Goal: Task Accomplishment & Management: Complete application form

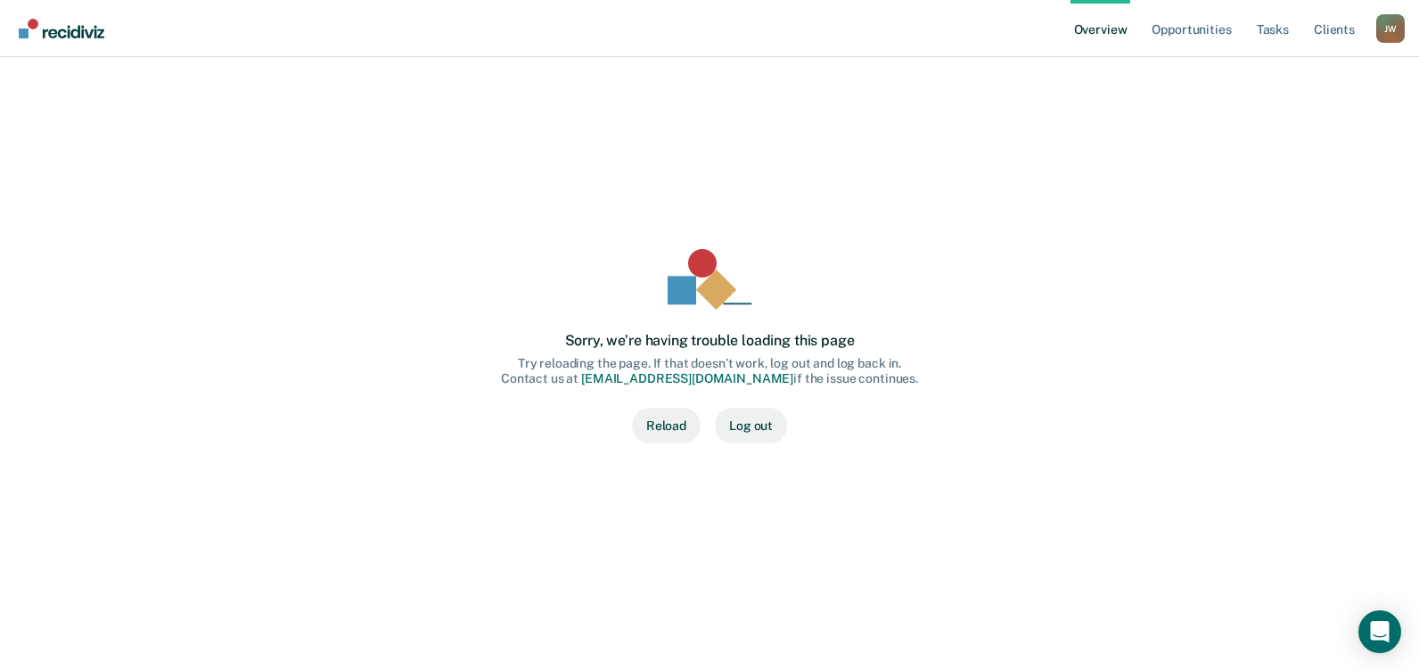
click at [747, 427] on button "Log out" at bounding box center [751, 425] width 72 height 36
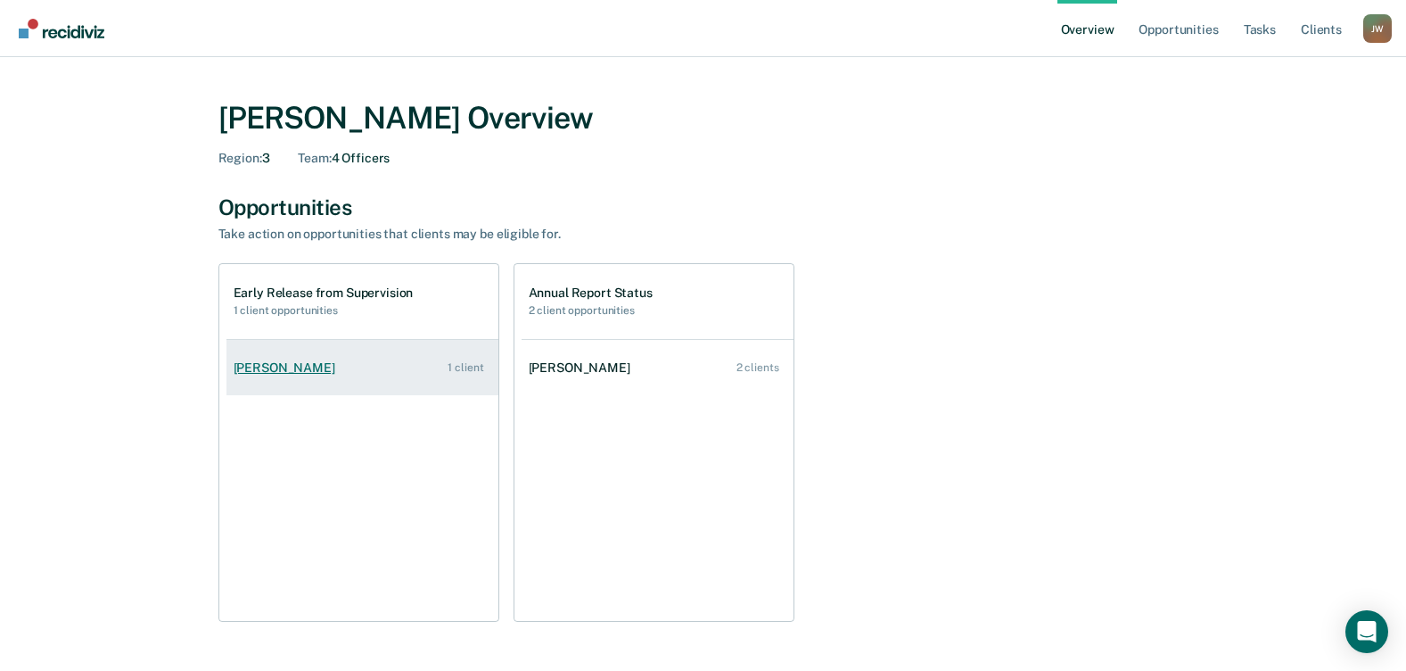
click at [451, 365] on div "1 client" at bounding box center [466, 367] width 36 height 12
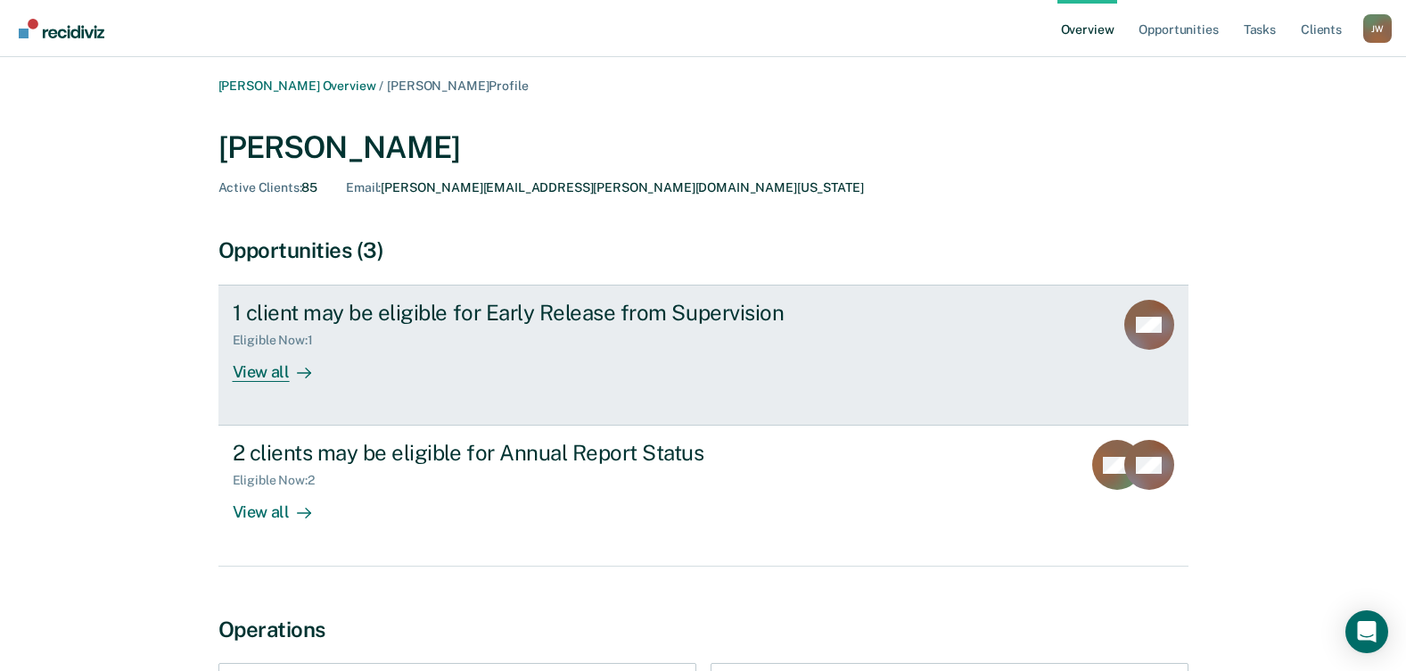
click at [267, 367] on div "View all" at bounding box center [283, 365] width 100 height 35
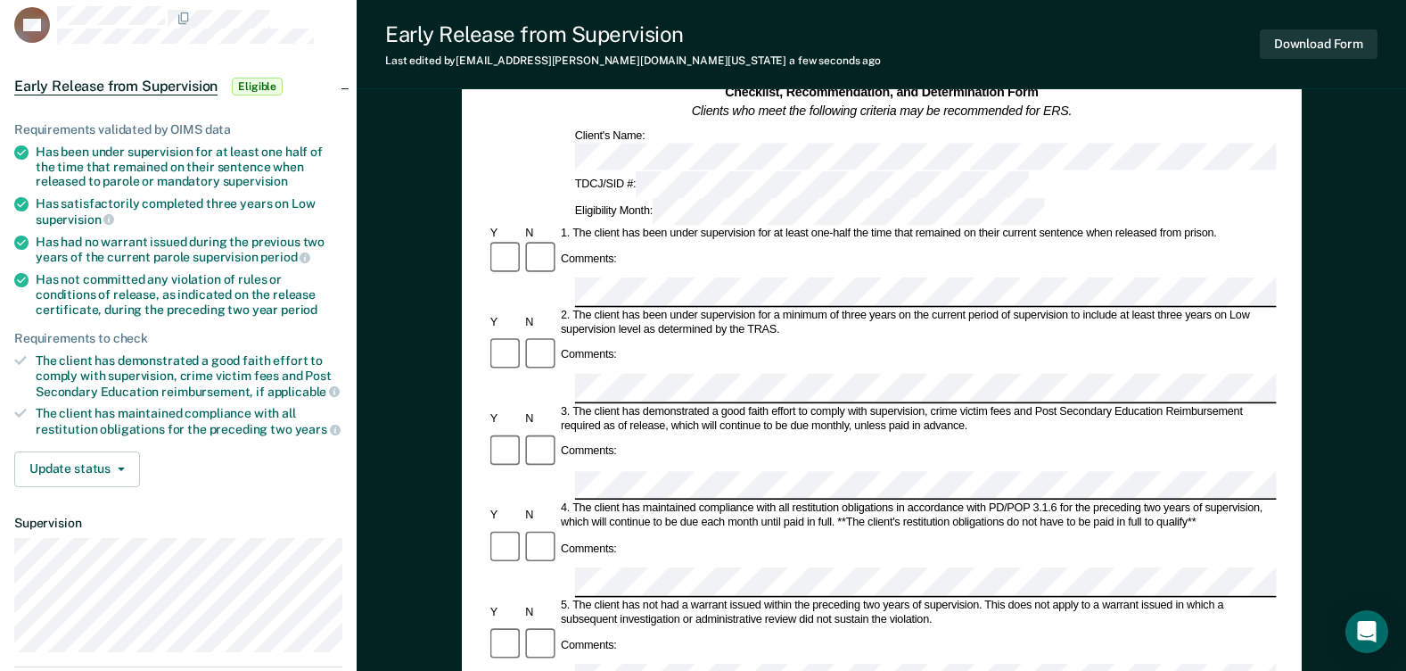
scroll to position [89, 0]
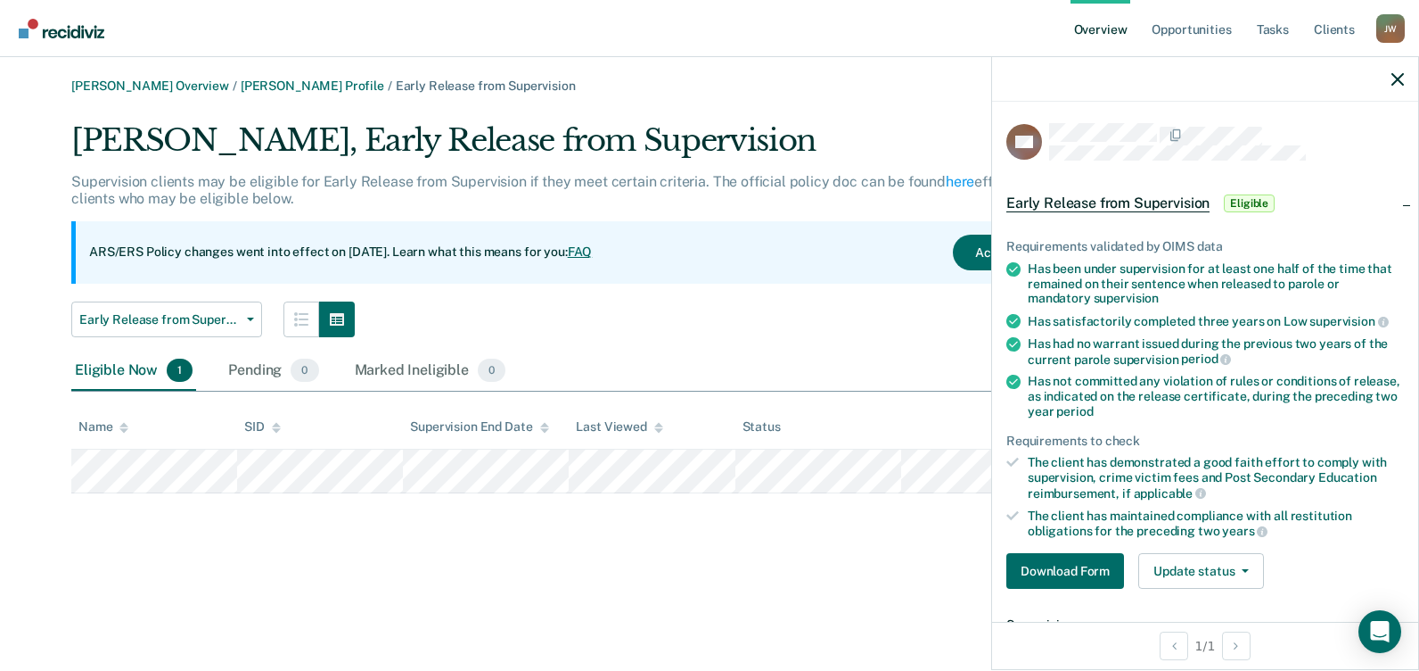
click at [1254, 201] on span "Eligible" at bounding box center [1249, 203] width 51 height 18
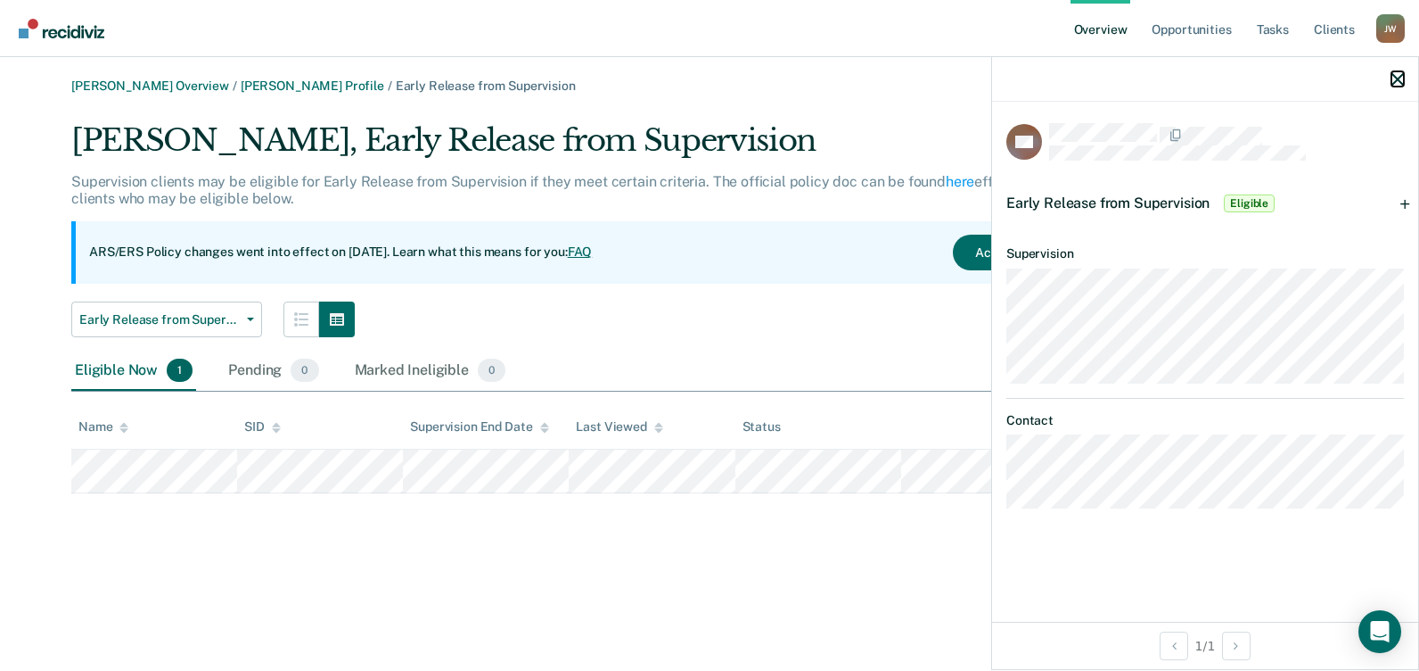
click at [1399, 79] on icon "button" at bounding box center [1398, 79] width 12 height 12
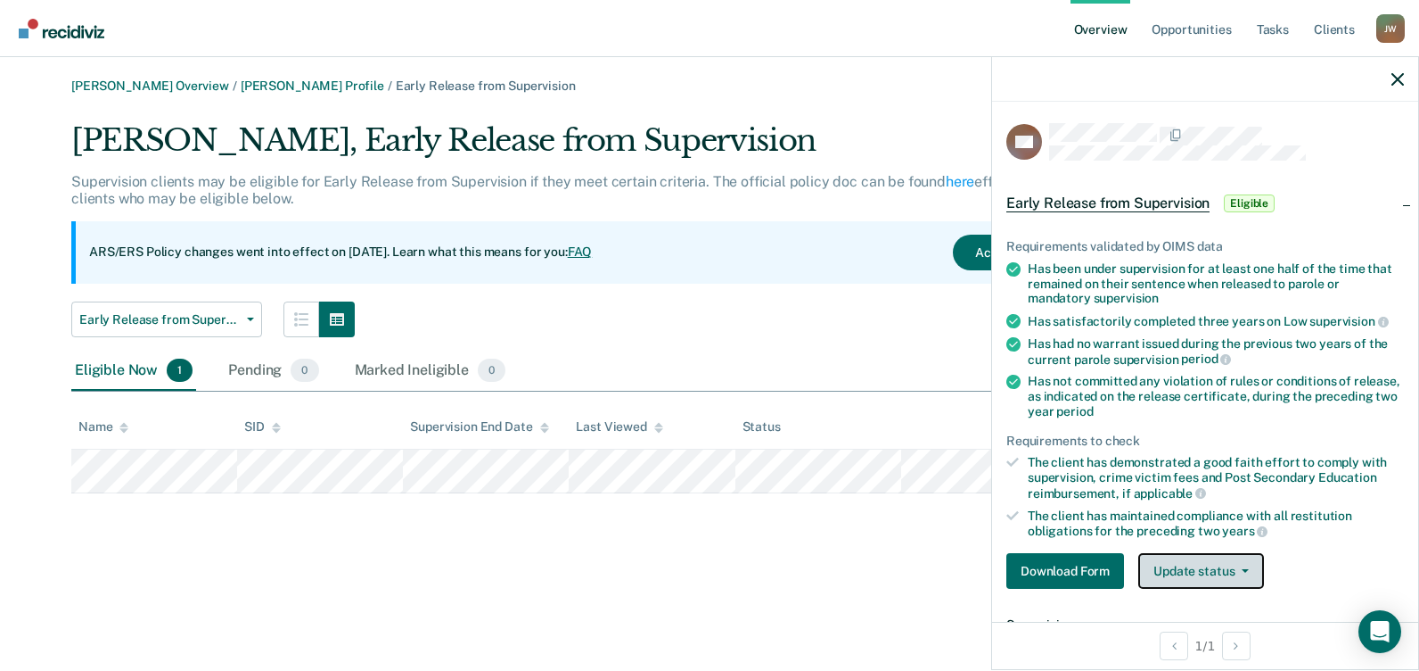
click at [1185, 567] on button "Update status" at bounding box center [1202, 571] width 126 height 36
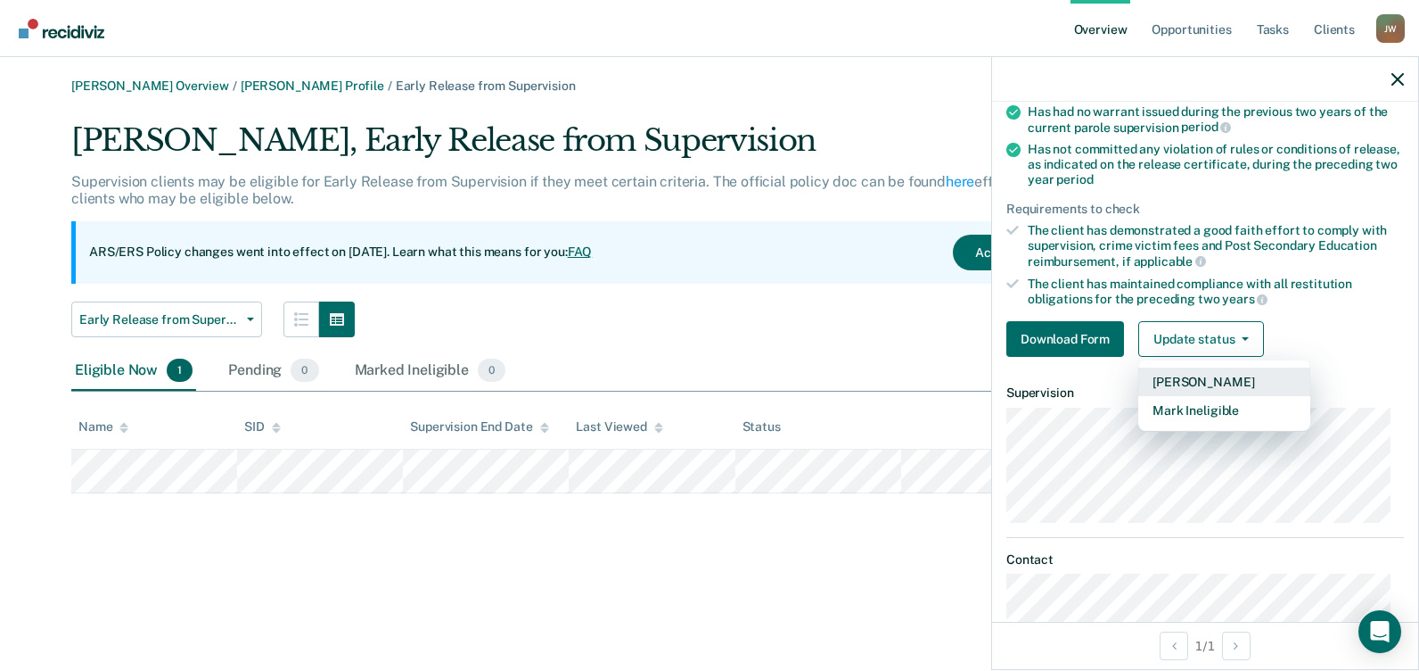
scroll to position [267, 0]
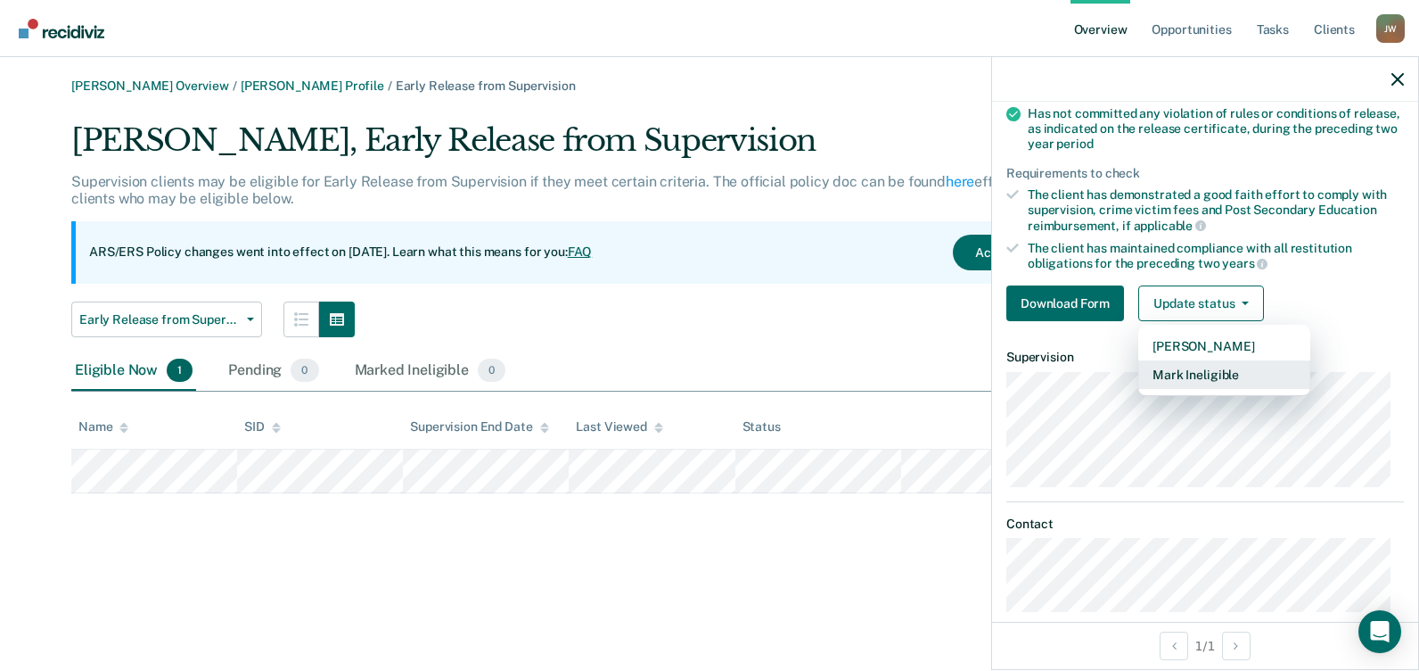
click at [1224, 374] on button "Mark Ineligible" at bounding box center [1225, 374] width 172 height 29
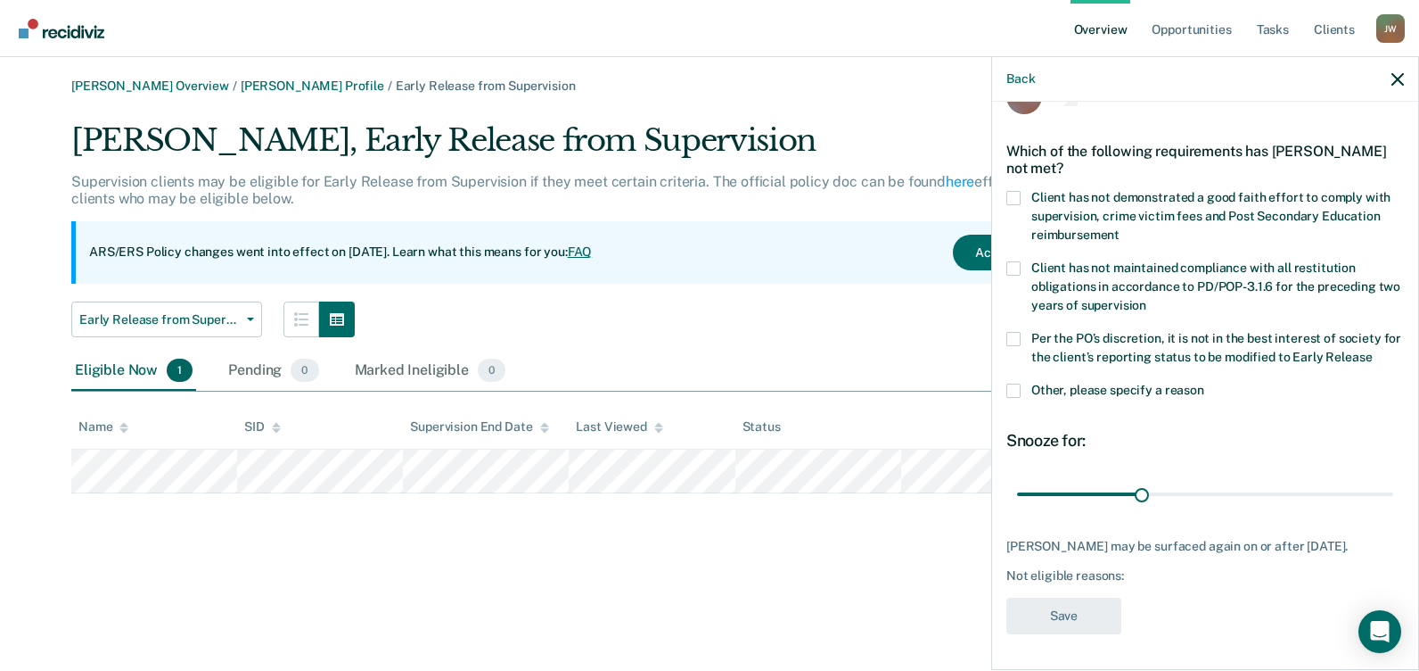
scroll to position [60, 0]
click at [1015, 332] on span at bounding box center [1014, 339] width 14 height 14
click at [1372, 350] on input "Per the PO’s discretion, it is not in the best interest of society for the clie…" at bounding box center [1372, 350] width 0 height 0
click at [1015, 383] on span at bounding box center [1014, 390] width 14 height 14
click at [1205, 383] on input "Other, please specify a reason" at bounding box center [1205, 383] width 0 height 0
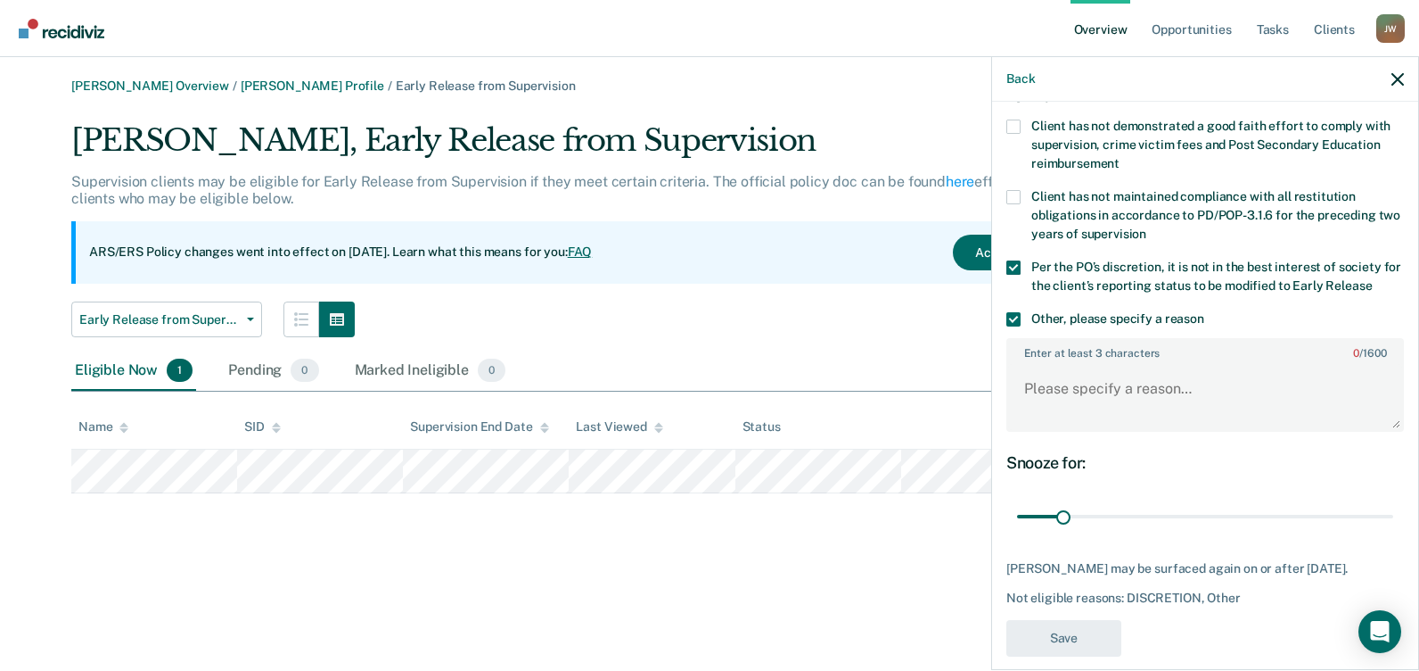
scroll to position [149, 0]
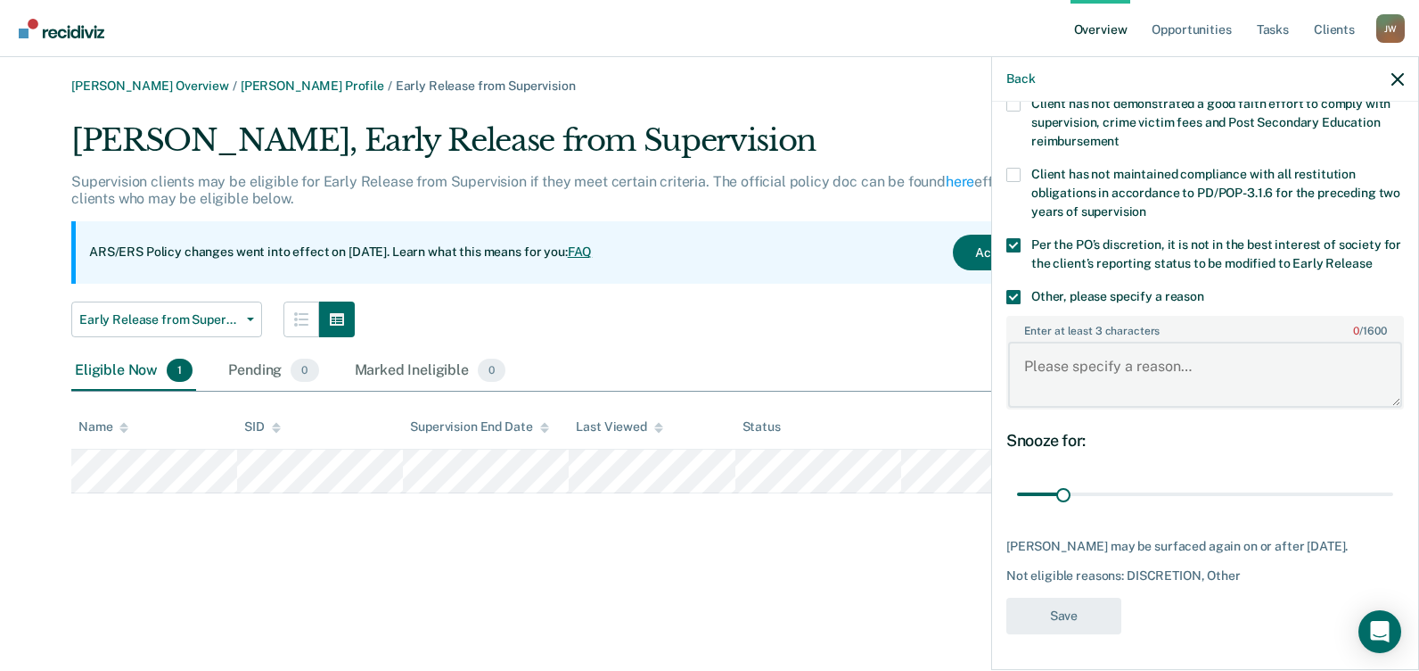
click at [1164, 364] on textarea "Enter at least 3 characters 0 / 1600" at bounding box center [1205, 374] width 394 height 66
paste textarea "AGG ROBBERY DW"
type textarea "AGG ROBBERY DW"
click at [1068, 618] on button "Save" at bounding box center [1064, 615] width 115 height 37
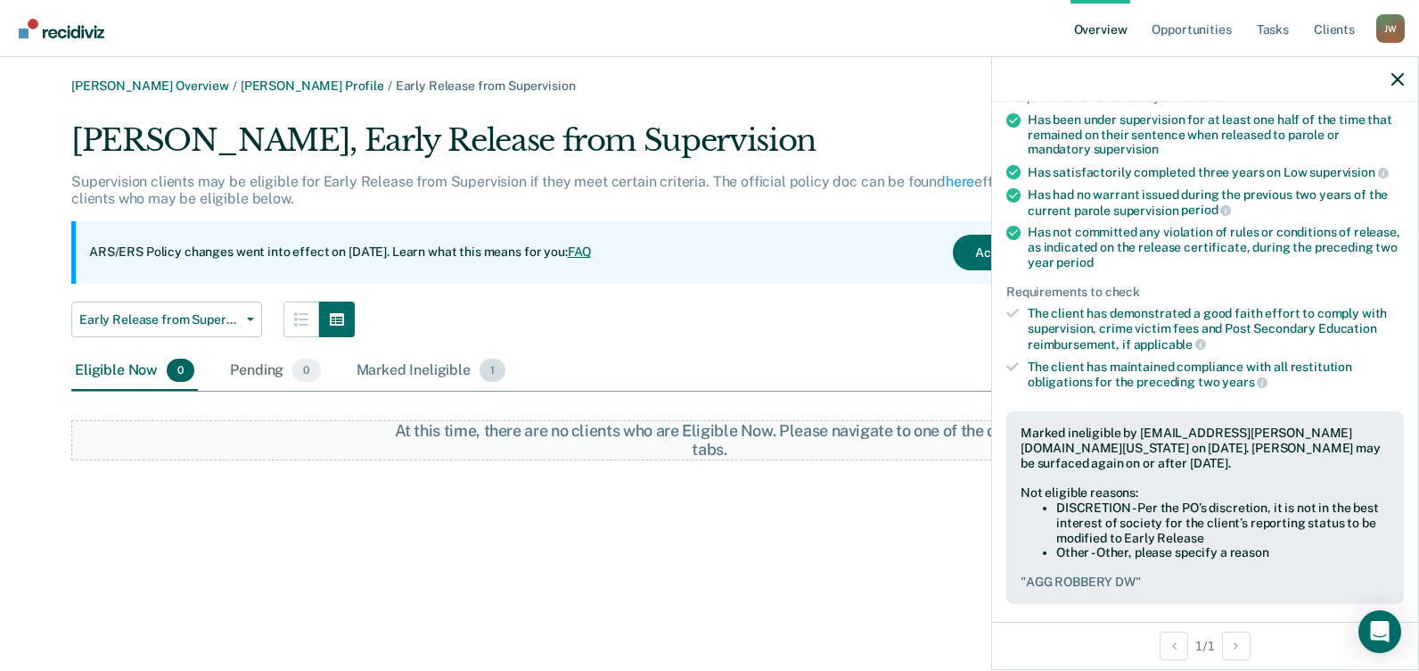
click at [496, 375] on span "1" at bounding box center [493, 369] width 26 height 23
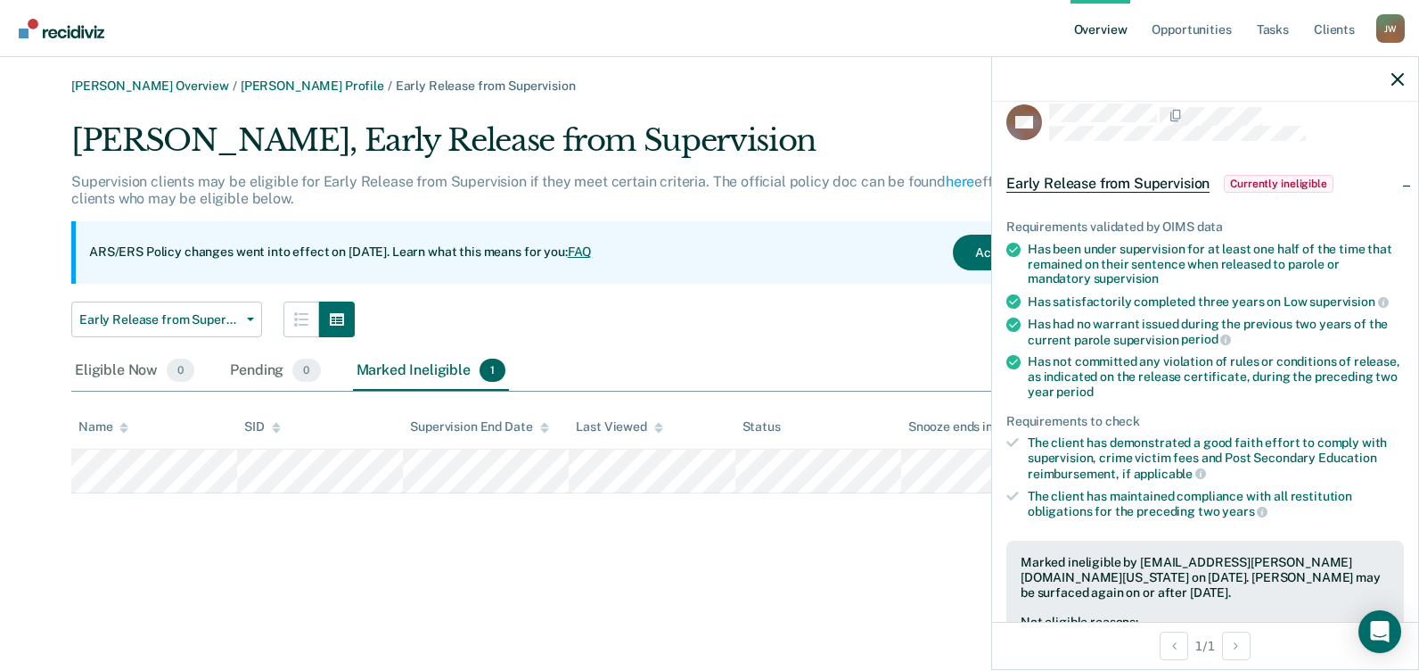
scroll to position [0, 0]
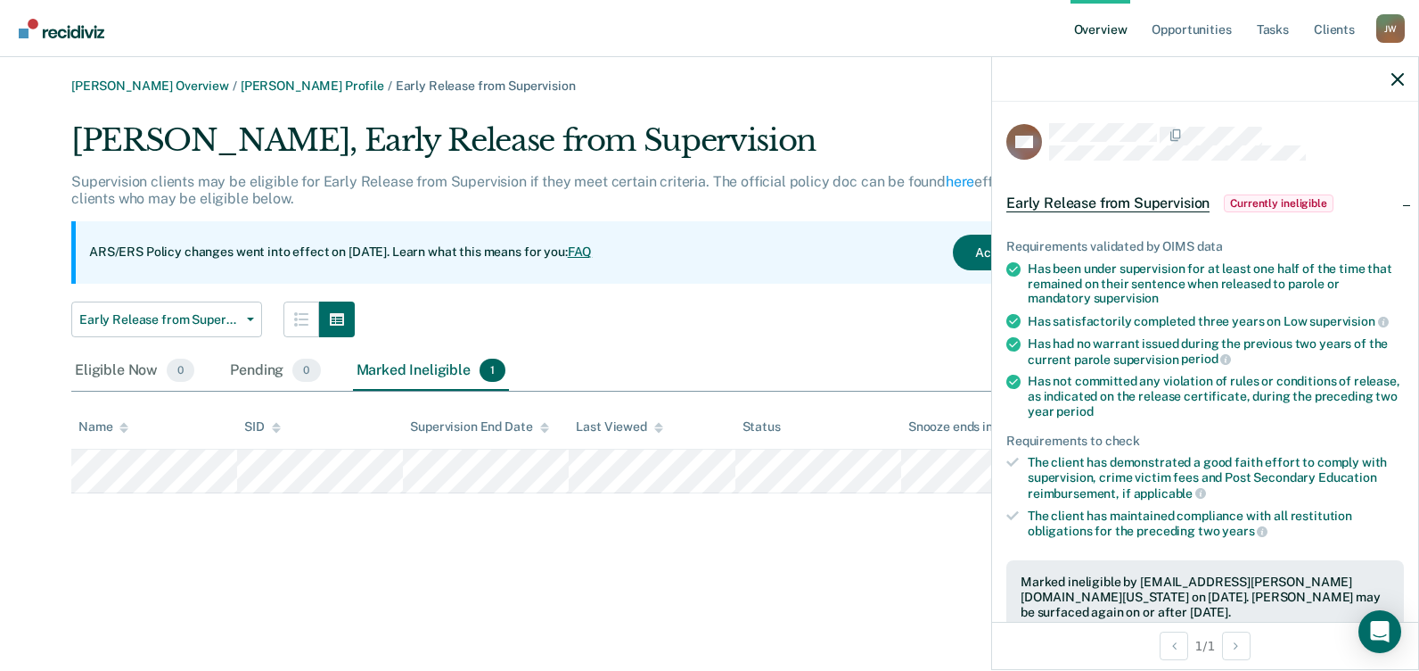
click at [1098, 24] on link "Overview" at bounding box center [1101, 28] width 61 height 57
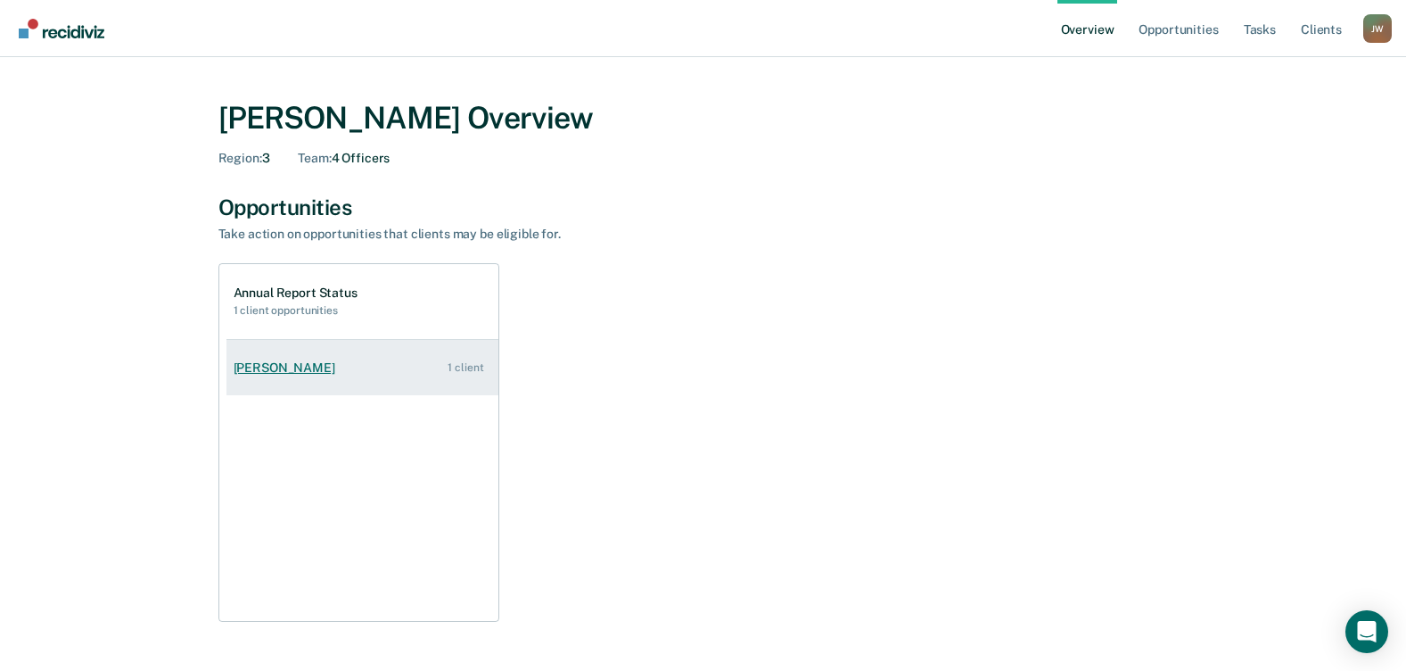
click at [478, 366] on div "1 client" at bounding box center [466, 367] width 36 height 12
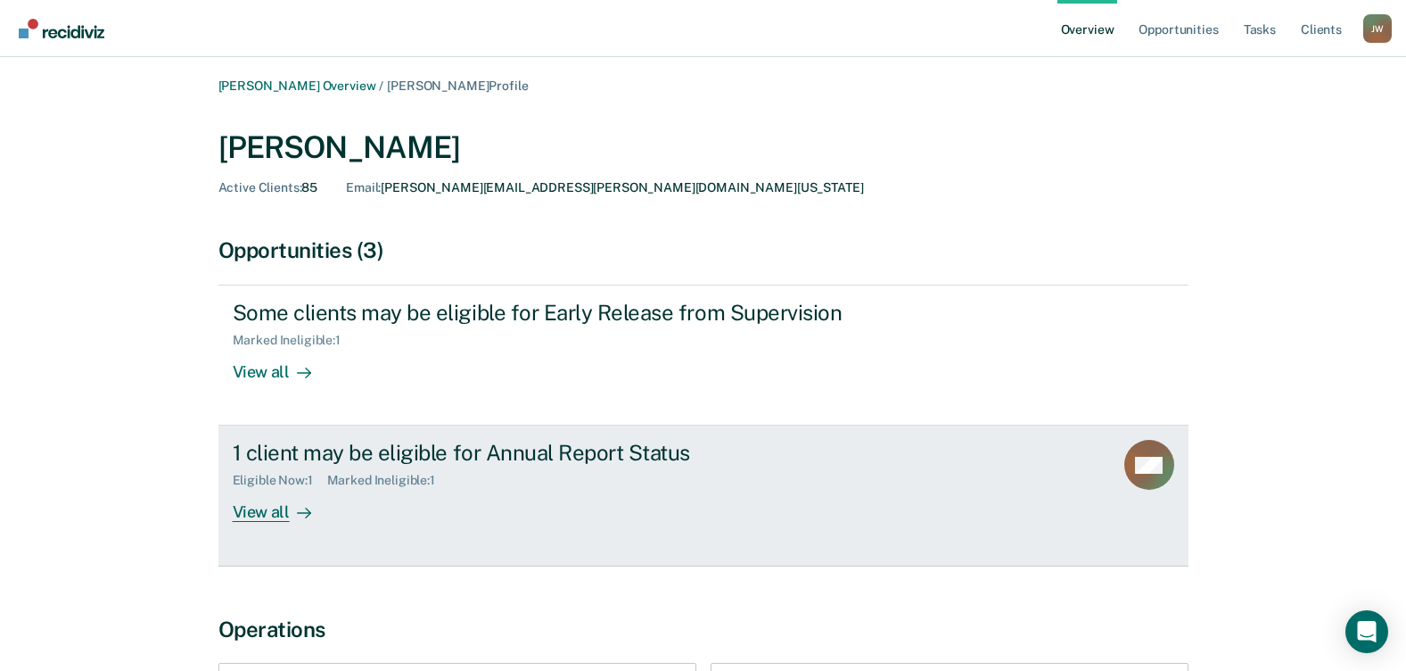
click at [304, 470] on div "Eligible Now : 1 Marked Ineligible : 1" at bounding box center [546, 476] width 626 height 22
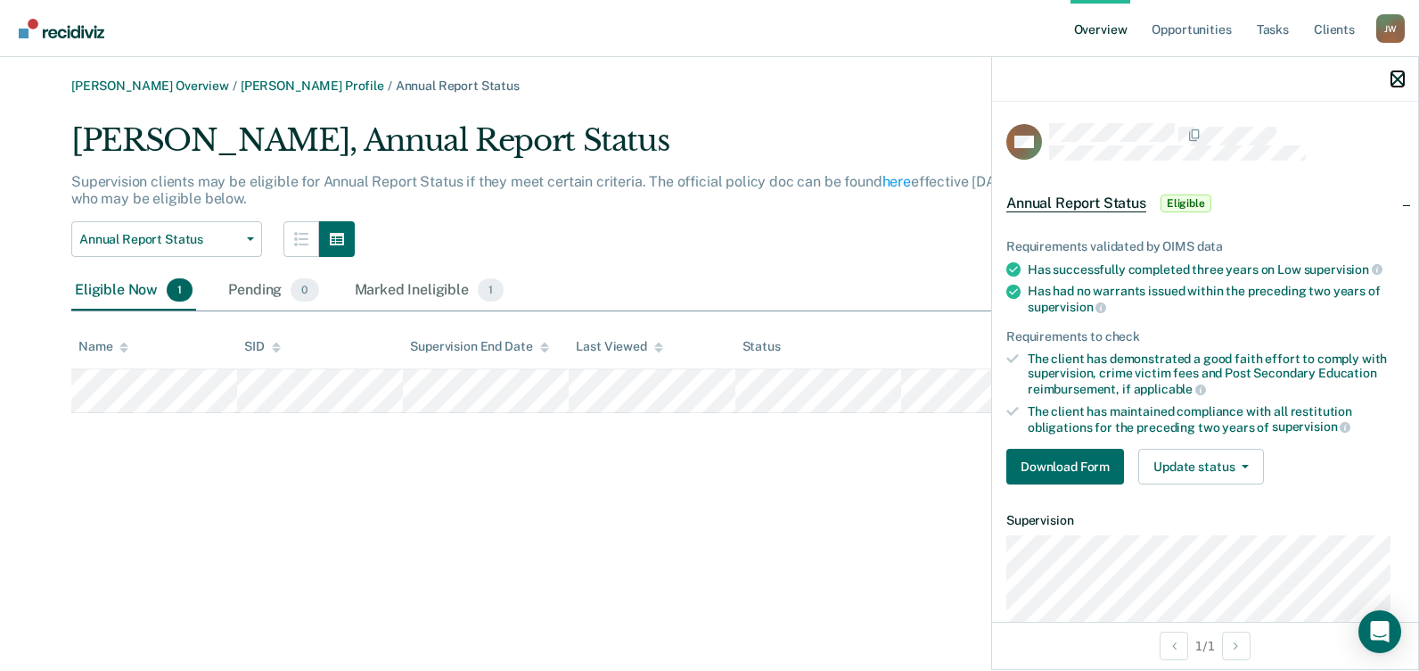
click at [1394, 80] on icon "button" at bounding box center [1398, 79] width 12 height 12
click at [1201, 463] on button "Update status" at bounding box center [1202, 466] width 126 height 36
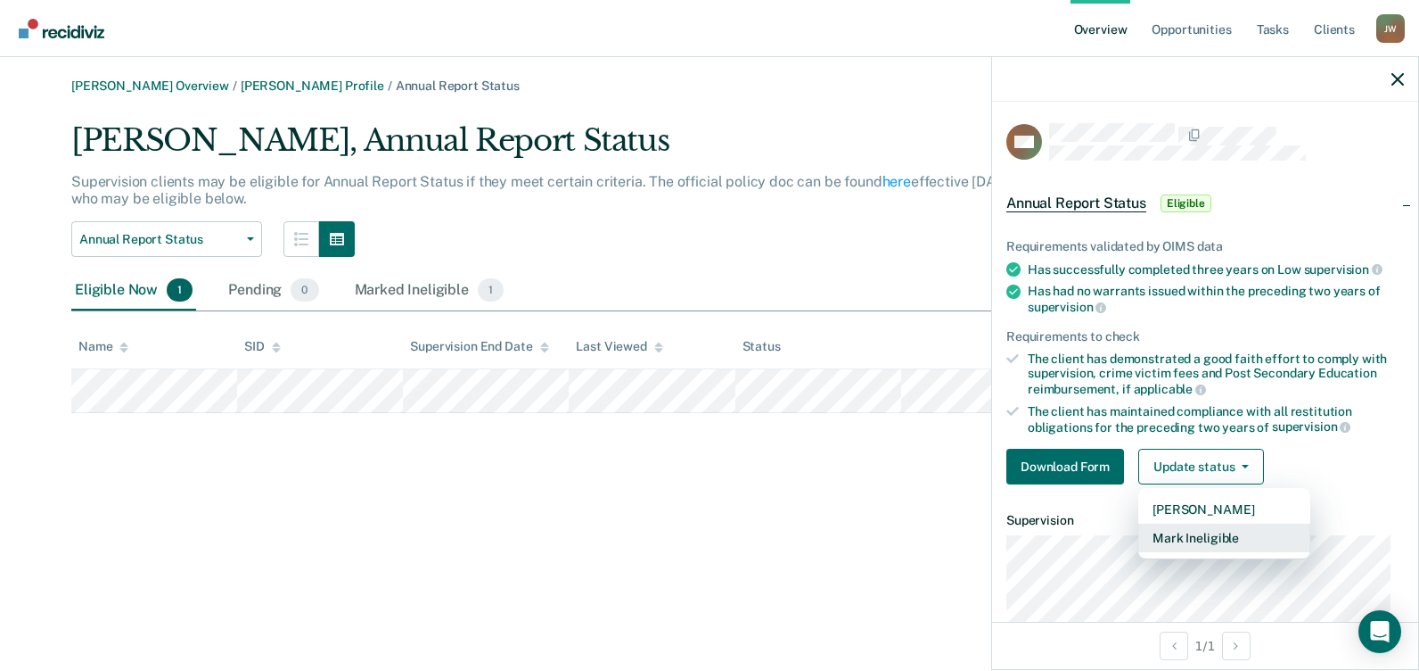
click at [1208, 540] on button "Mark Ineligible" at bounding box center [1225, 537] width 172 height 29
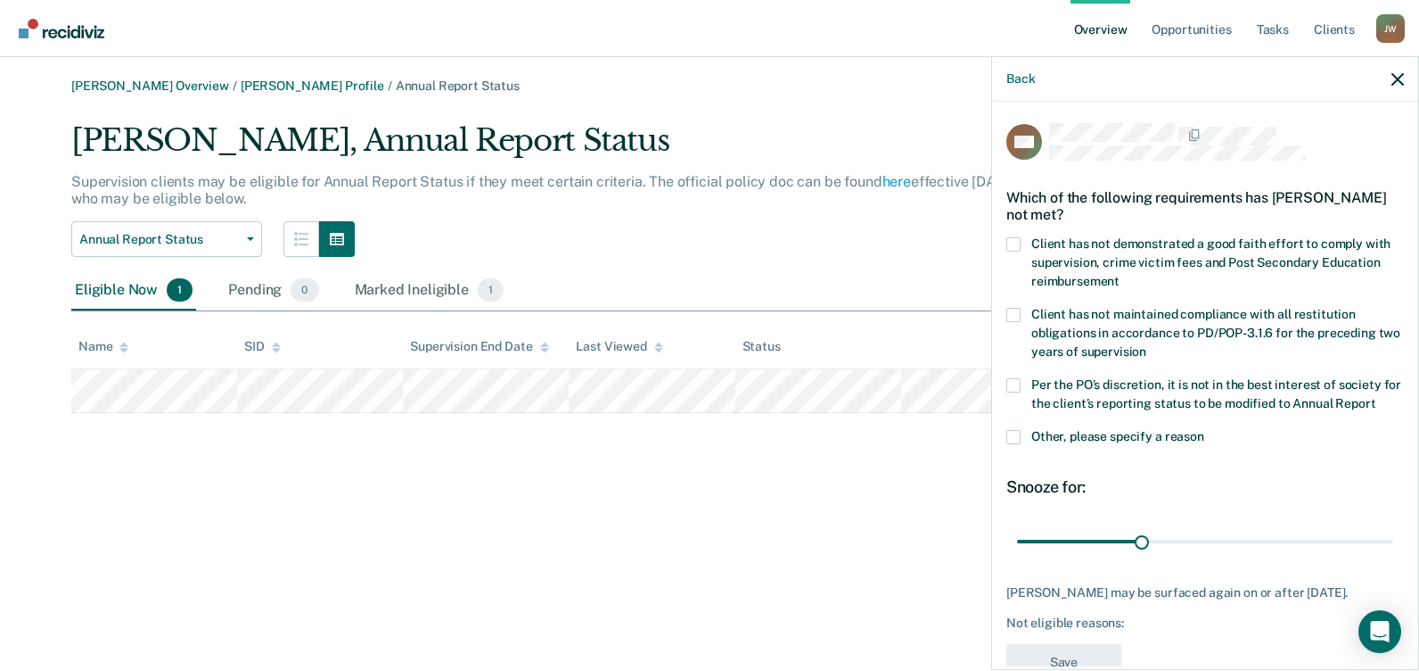
click at [1010, 444] on span at bounding box center [1014, 437] width 14 height 14
click at [1205, 430] on input "Other, please specify a reason" at bounding box center [1205, 430] width 0 height 0
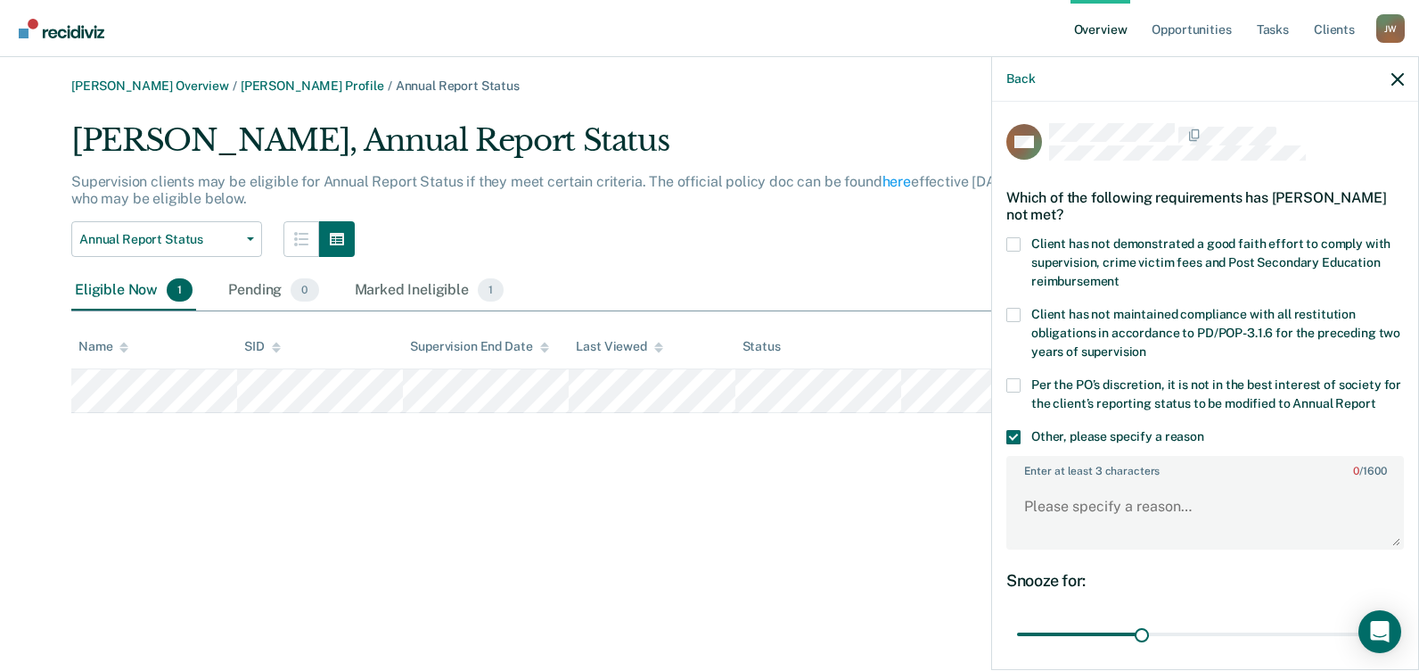
click at [1023, 381] on label "Per the PO’s discretion, it is not in the best interest of society for the clie…" at bounding box center [1206, 396] width 398 height 37
click at [1376, 397] on input "Per the PO’s discretion, it is not in the best interest of society for the clie…" at bounding box center [1376, 397] width 0 height 0
click at [1061, 527] on textarea "Enter at least 3 characters 0 / 1600" at bounding box center [1205, 514] width 394 height 66
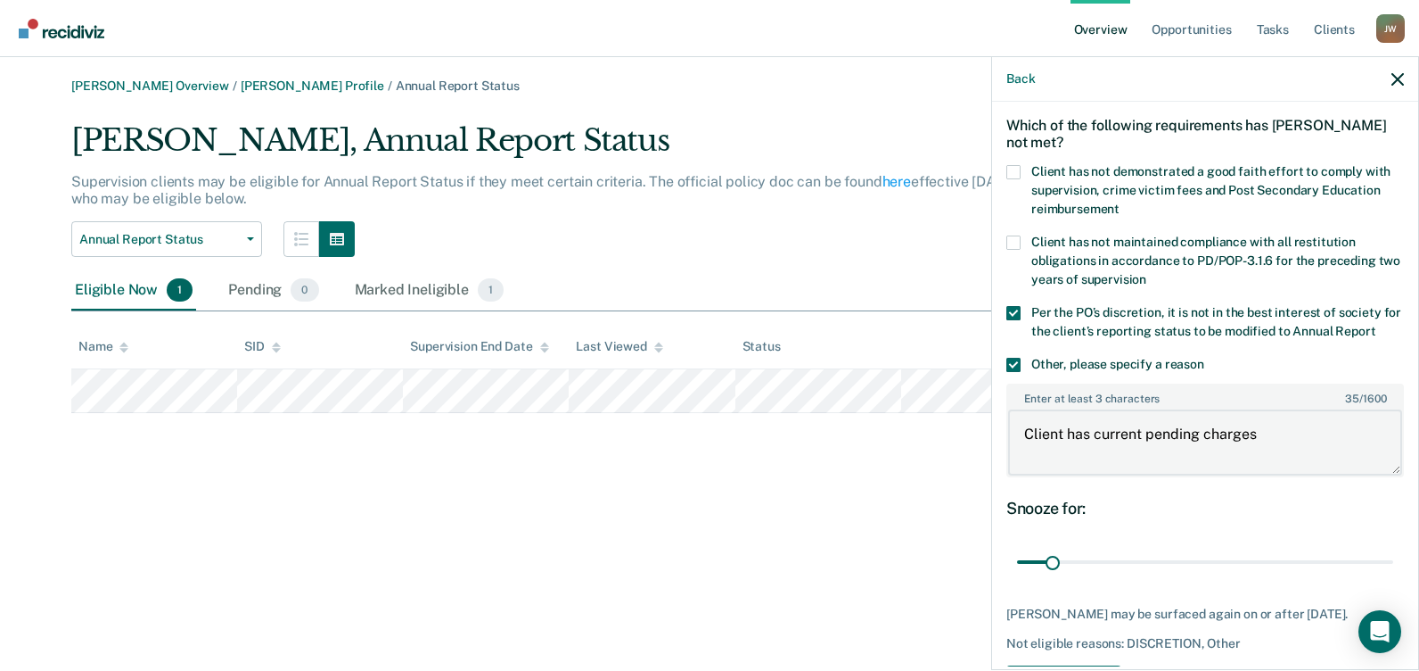
scroll to position [172, 0]
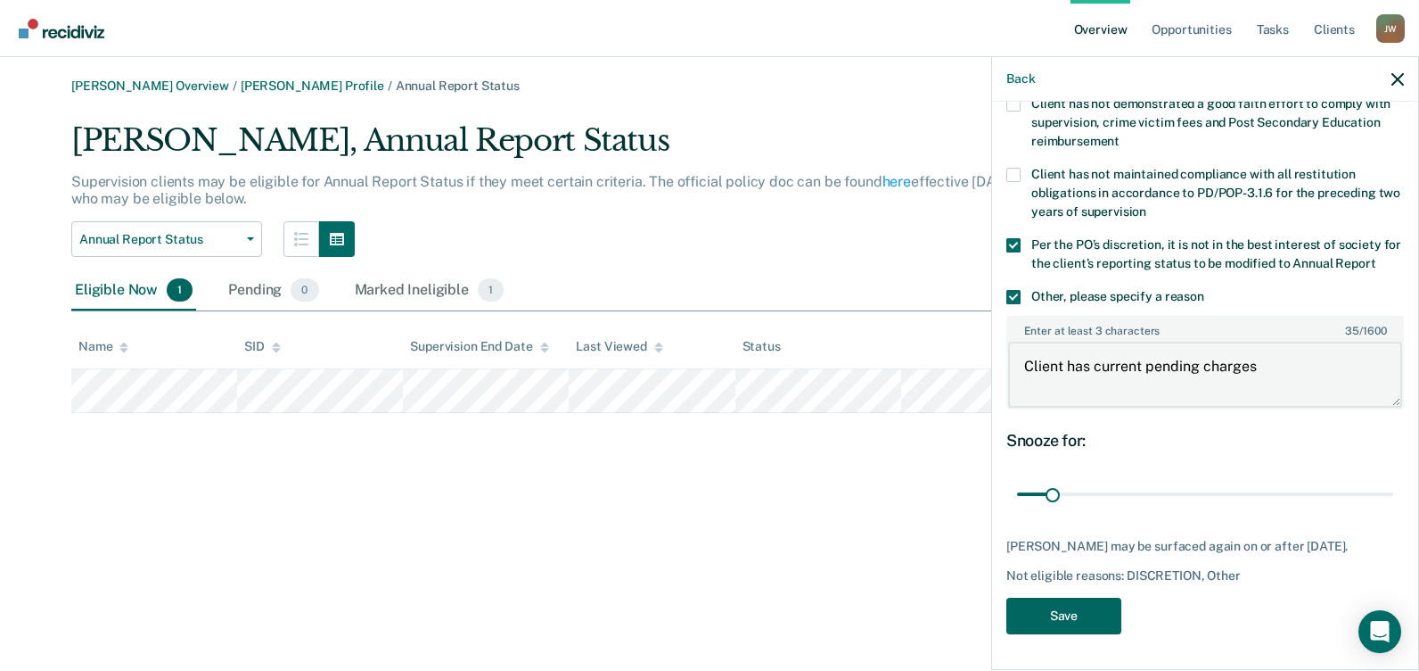
type textarea "Client has current pending charges"
click at [1067, 628] on button "Save" at bounding box center [1064, 615] width 115 height 37
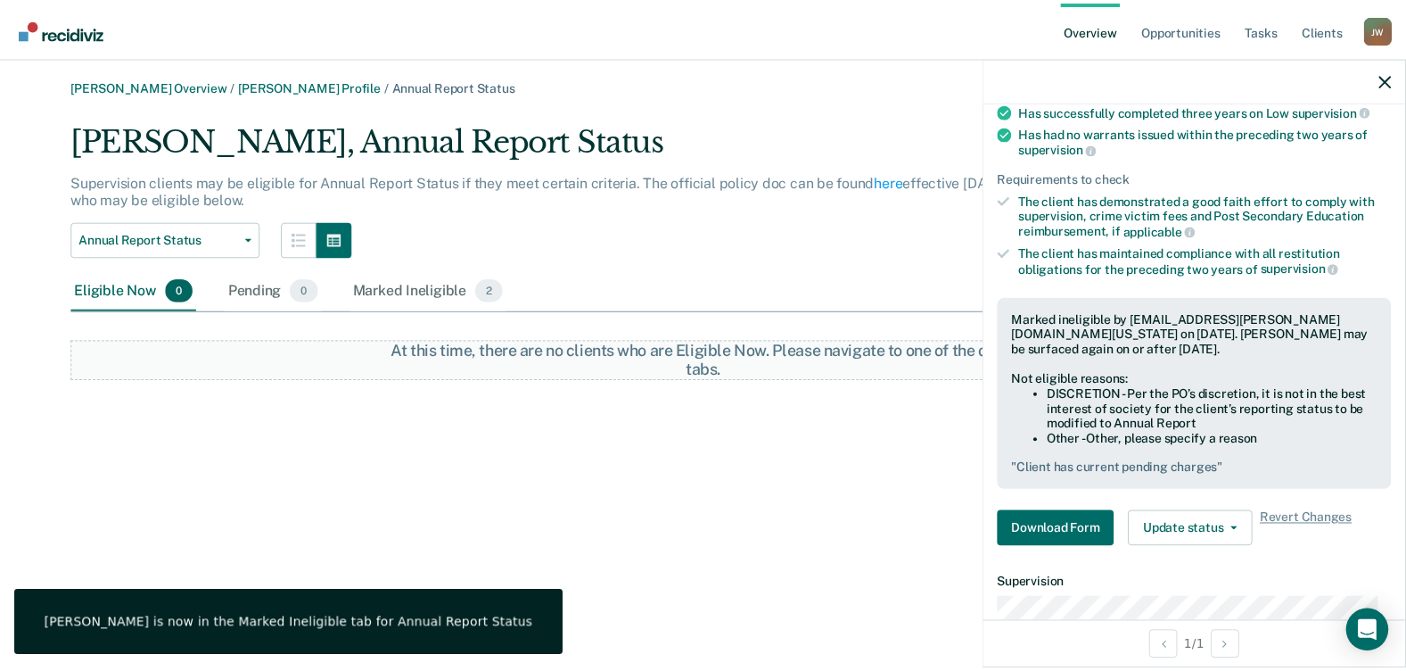
scroll to position [319, 0]
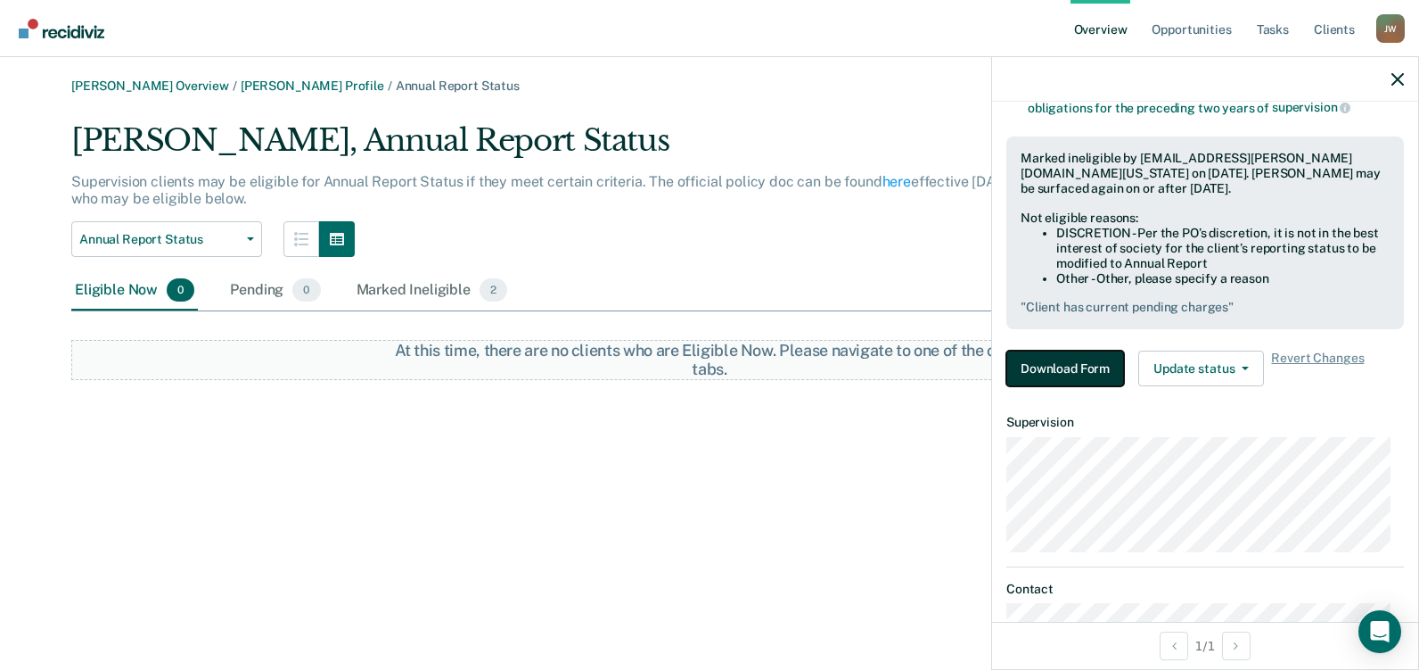
click at [1065, 369] on button "Download Form" at bounding box center [1066, 368] width 118 height 36
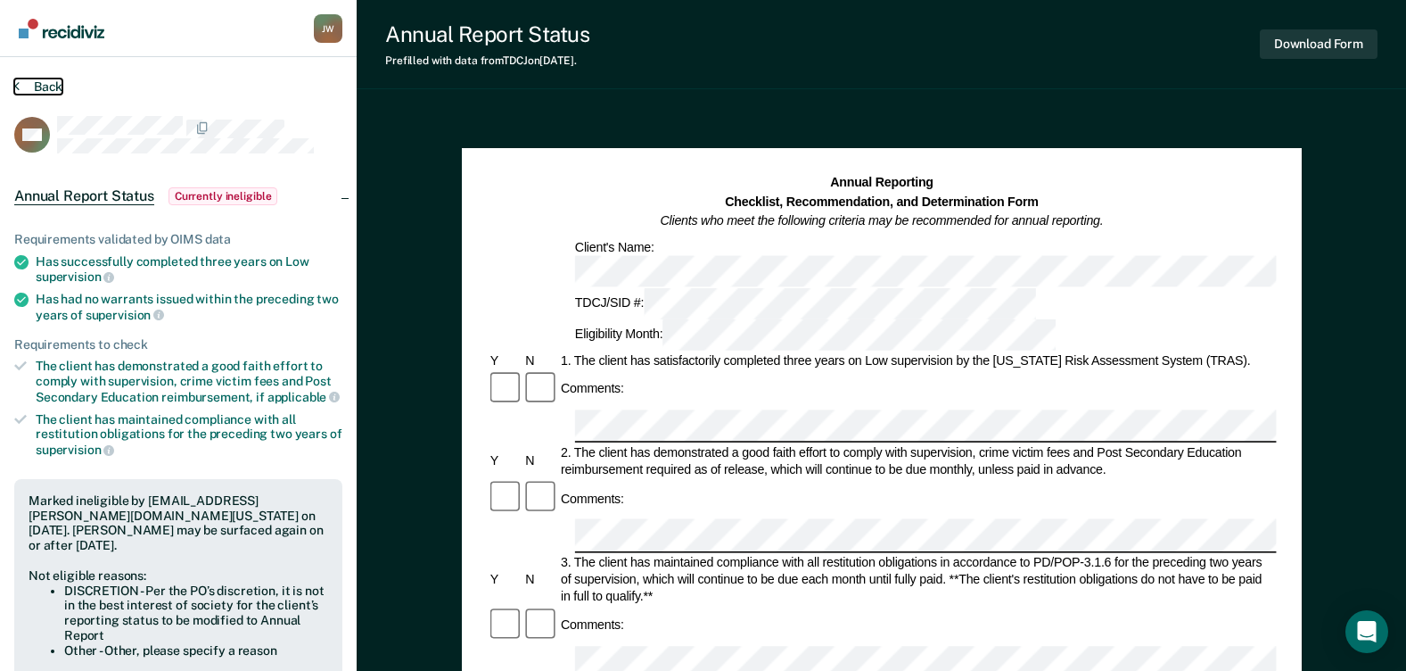
click at [26, 86] on button "Back" at bounding box center [38, 86] width 48 height 16
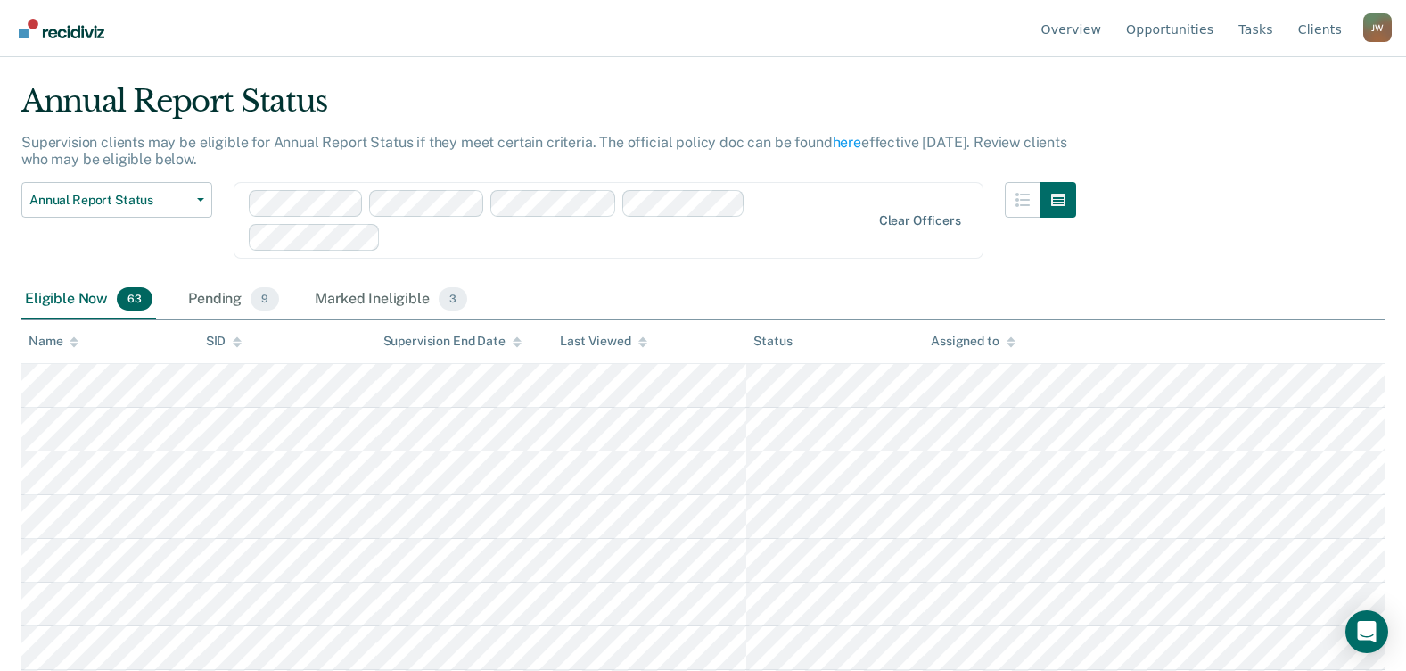
scroll to position [27, 0]
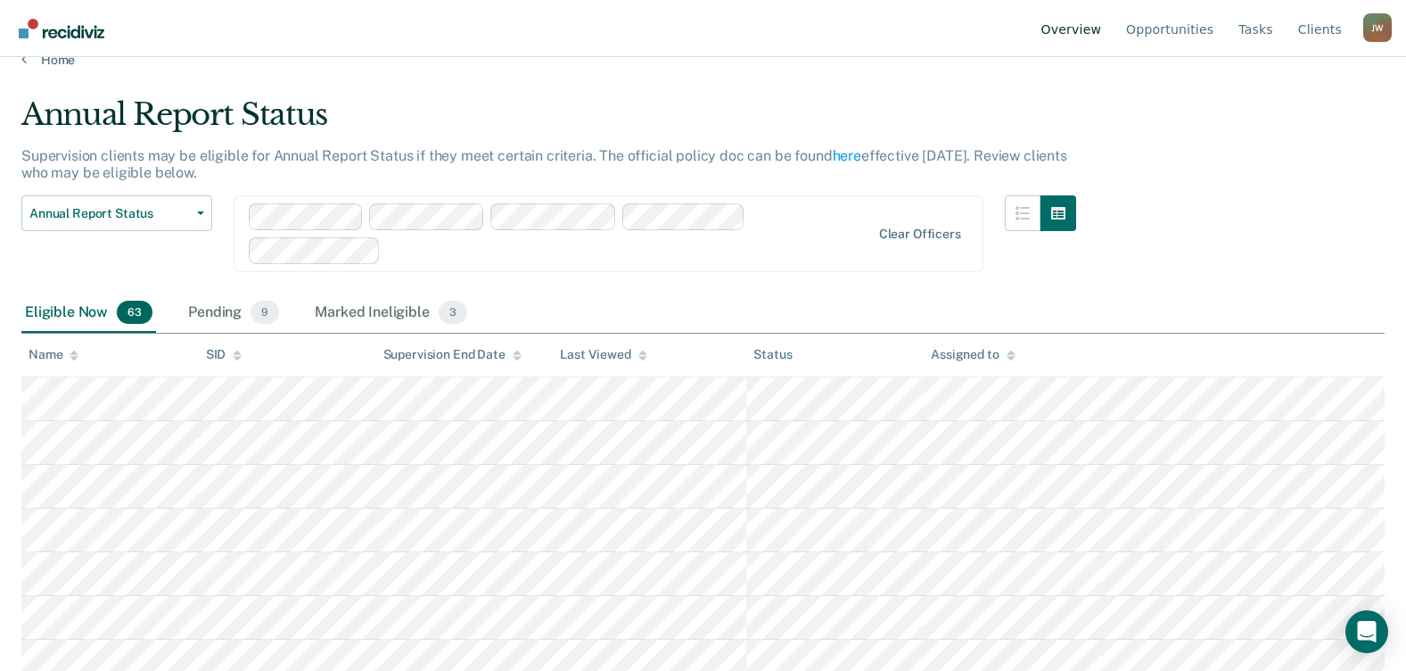
click at [1088, 32] on link "Overview" at bounding box center [1072, 28] width 68 height 57
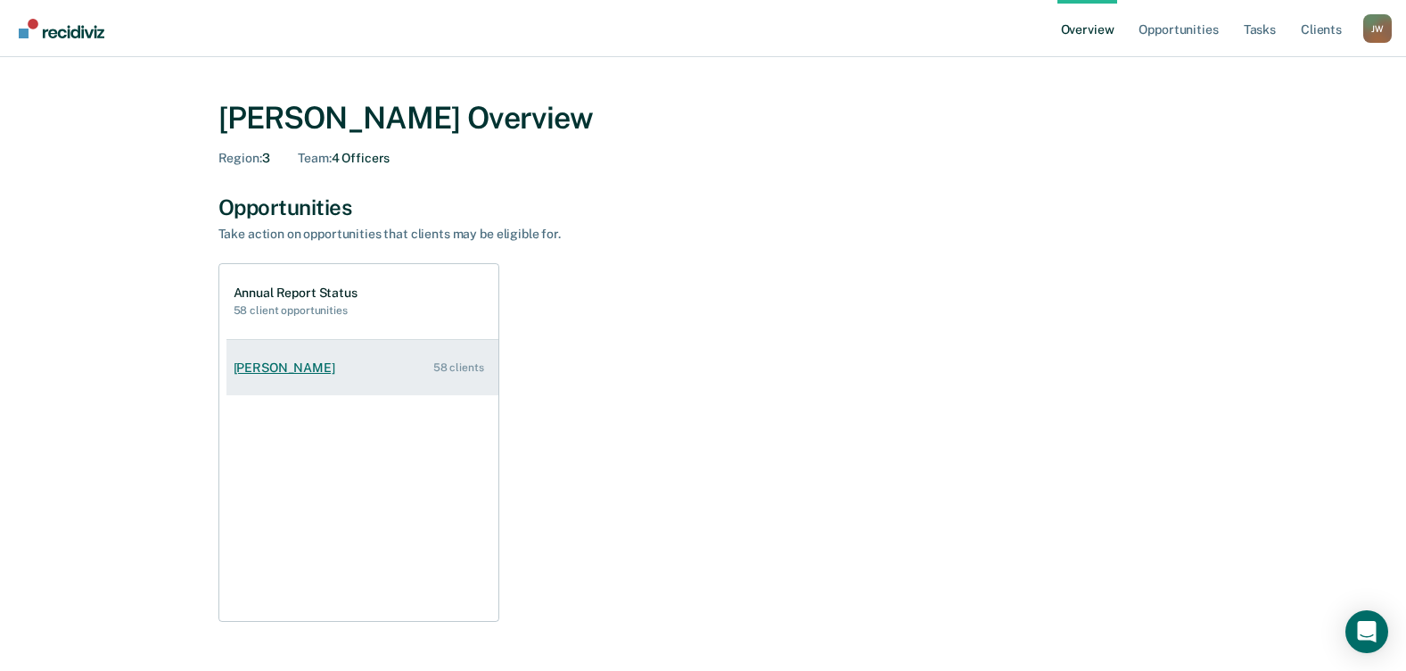
click at [305, 369] on div "[PERSON_NAME]" at bounding box center [288, 367] width 109 height 15
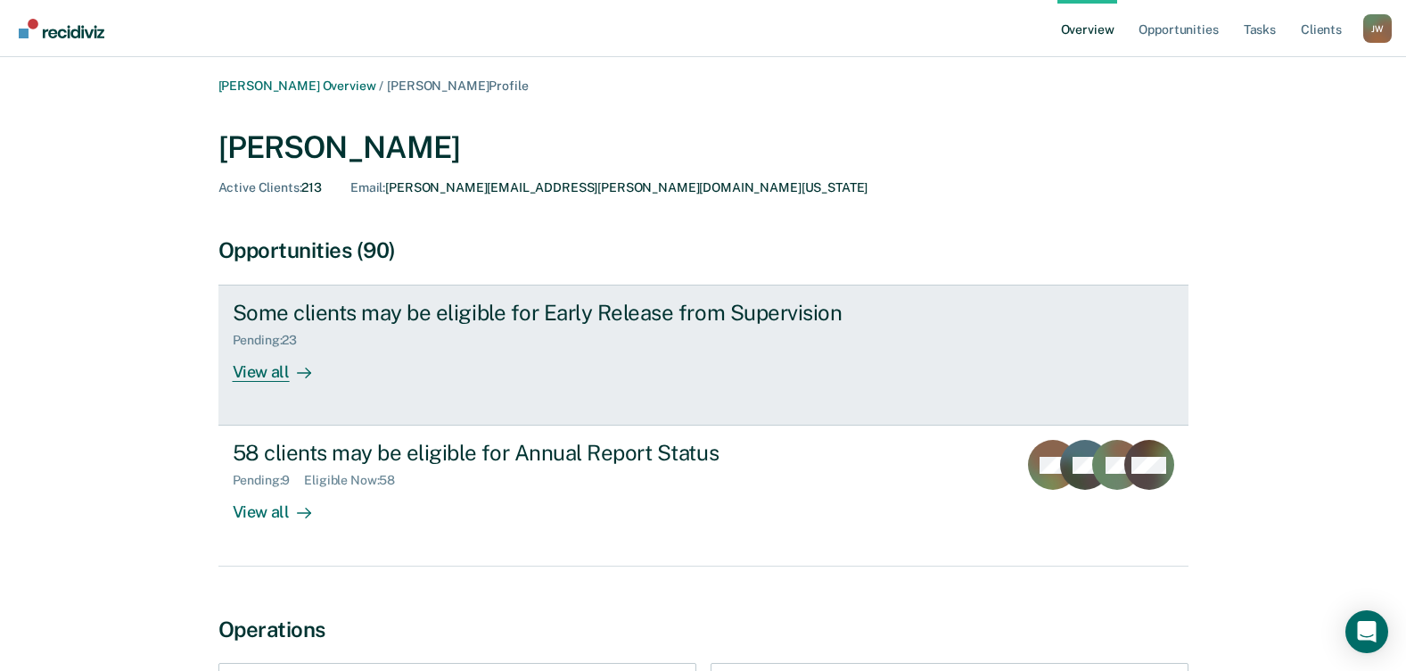
click at [285, 377] on div "View all" at bounding box center [283, 365] width 100 height 35
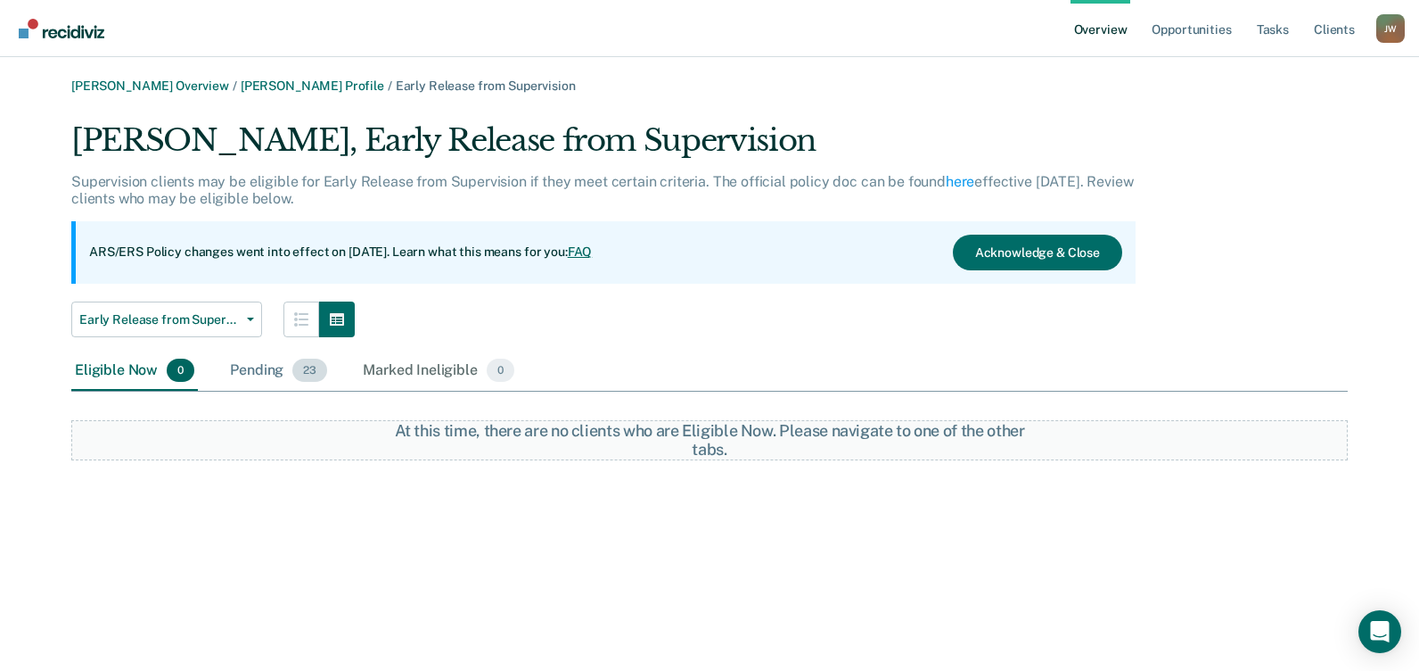
click at [248, 368] on div "Pending 23" at bounding box center [278, 370] width 104 height 39
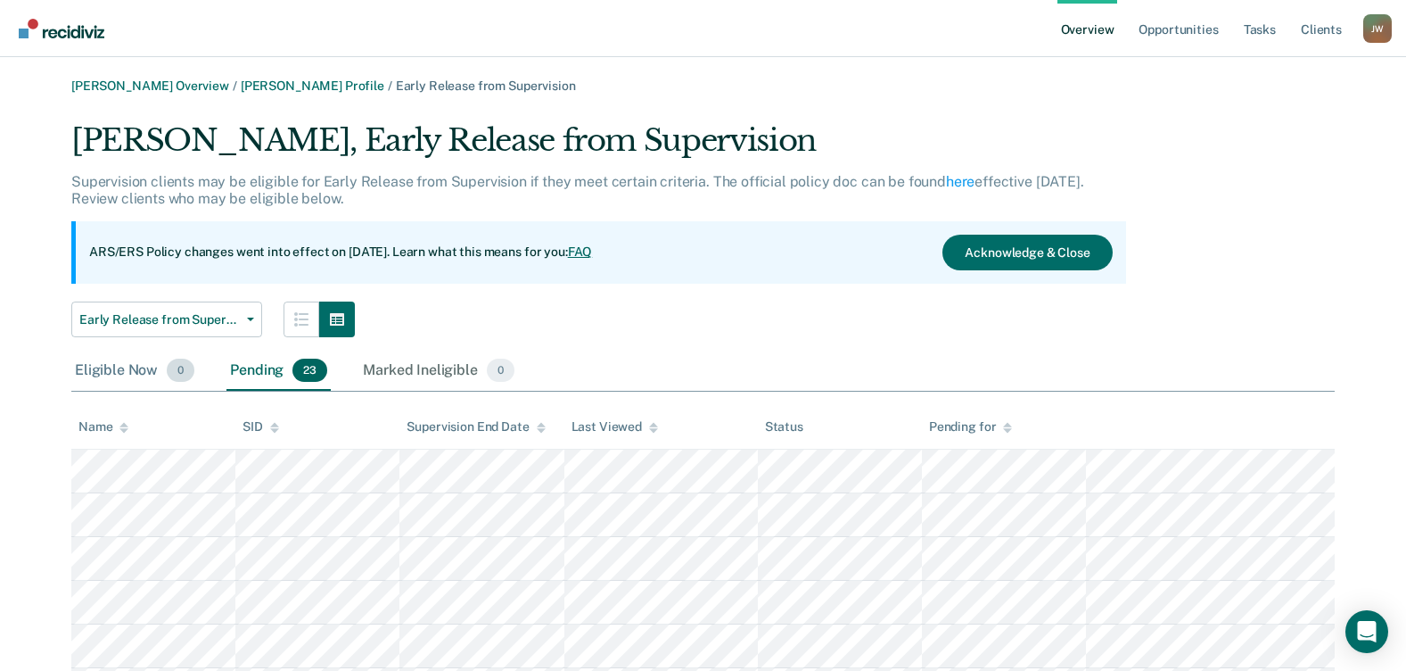
click at [125, 374] on div "Eligible Now 0" at bounding box center [134, 370] width 127 height 39
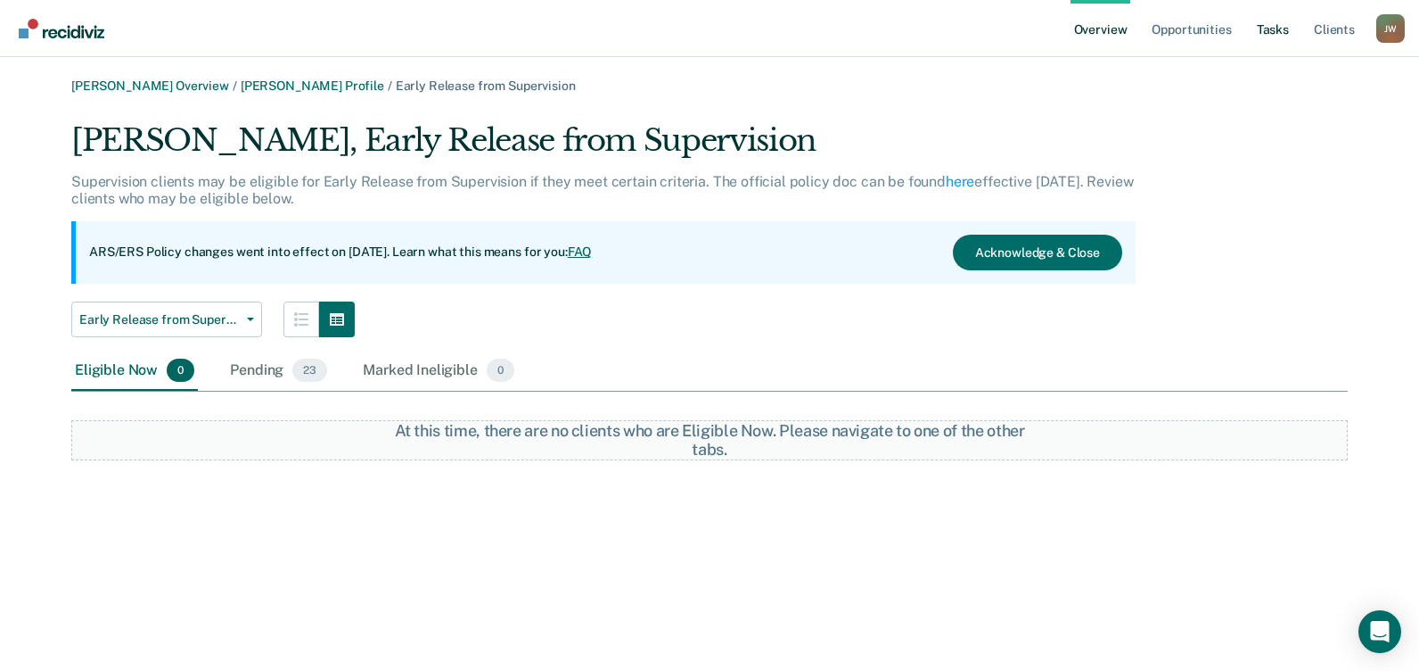
click at [1277, 30] on link "Tasks" at bounding box center [1273, 28] width 39 height 57
